Goal: Find specific page/section: Find specific page/section

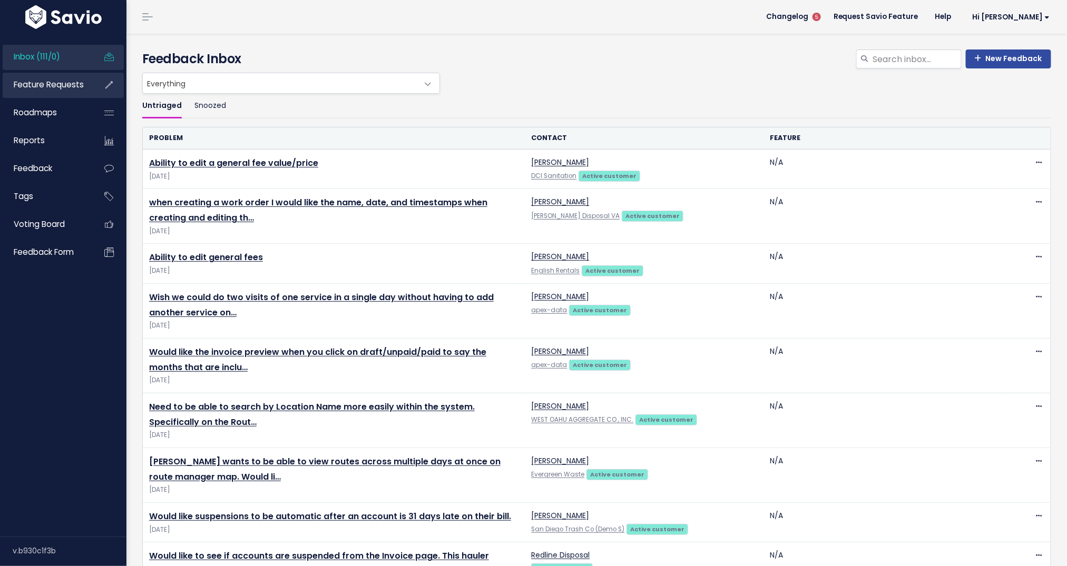
click at [66, 81] on span "Feature Requests" at bounding box center [49, 84] width 70 height 11
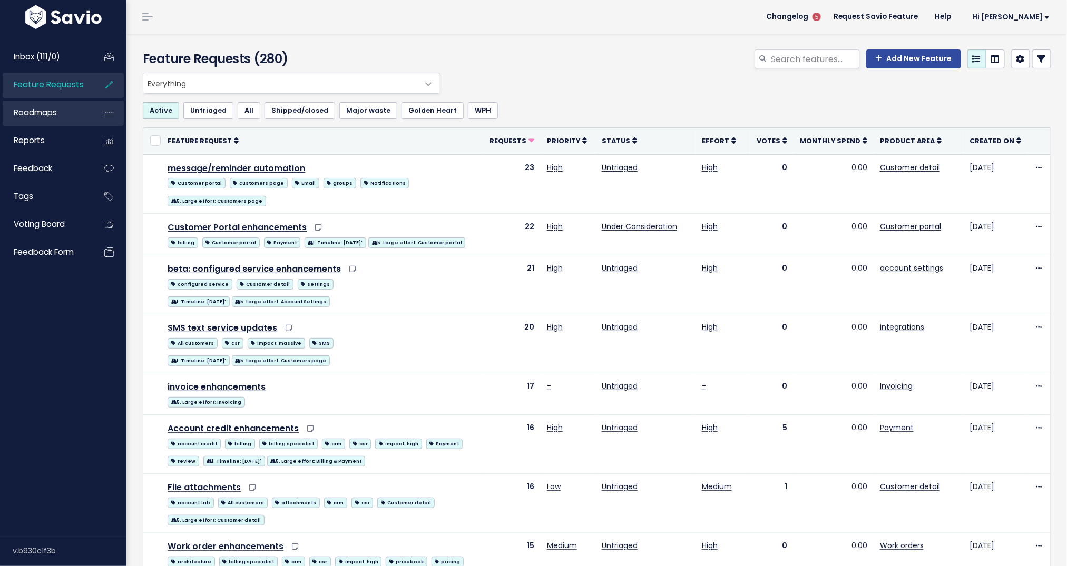
click at [32, 110] on span "Roadmaps" at bounding box center [35, 112] width 43 height 11
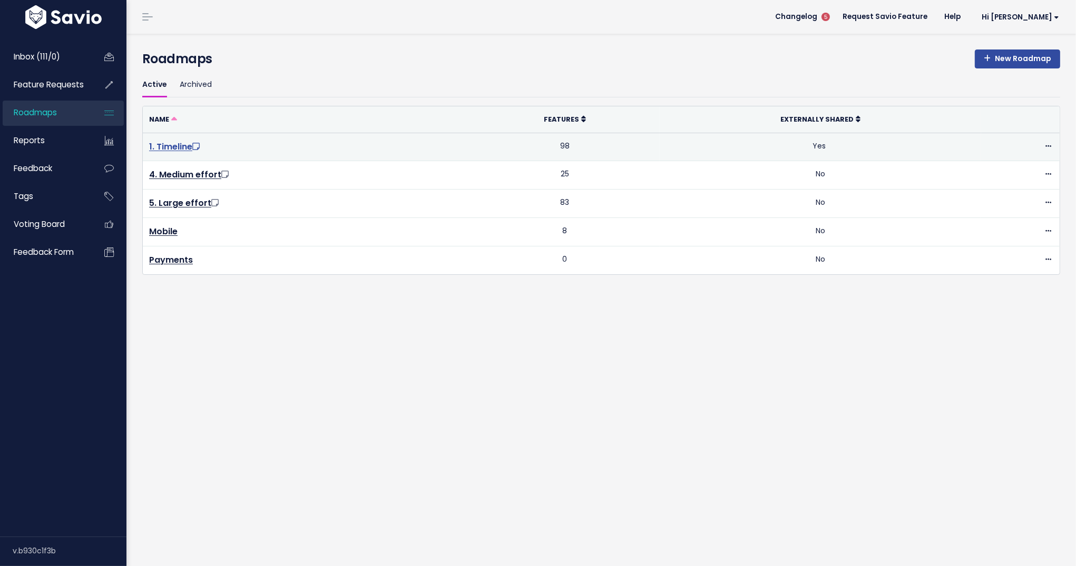
click at [179, 144] on link "1. Timeline" at bounding box center [175, 147] width 53 height 12
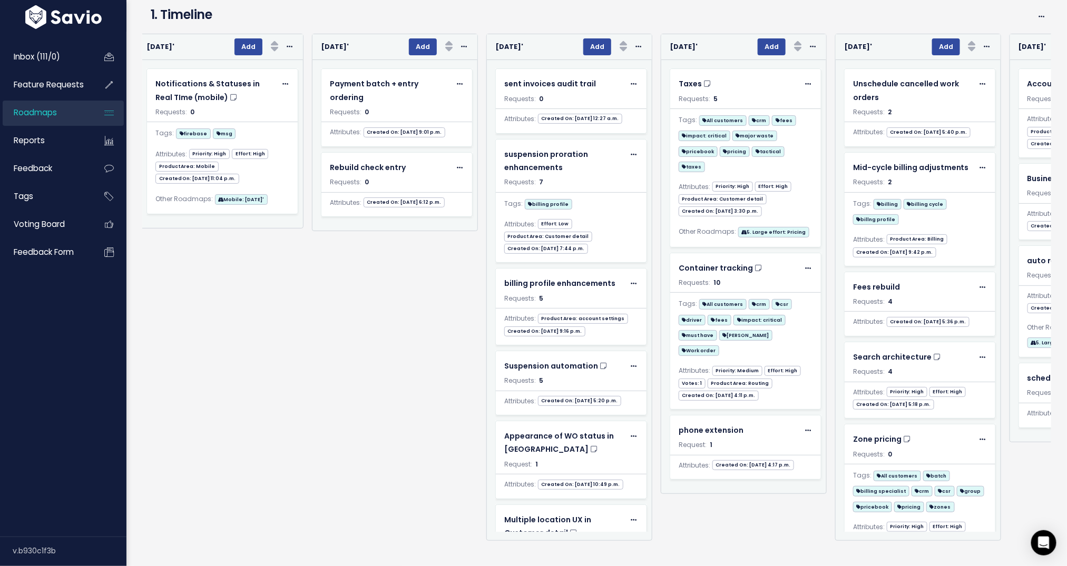
scroll to position [0, 3878]
